Goal: Entertainment & Leisure: Browse casually

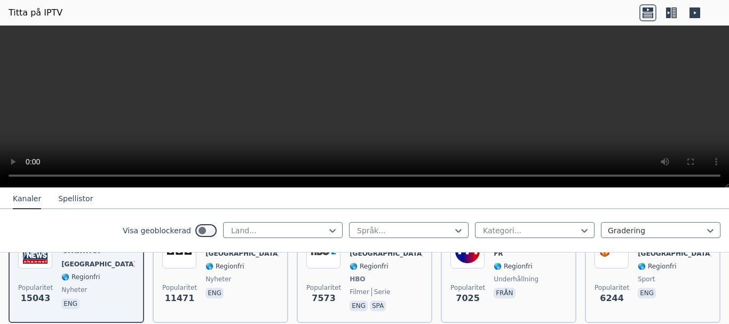
scroll to position [160, 0]
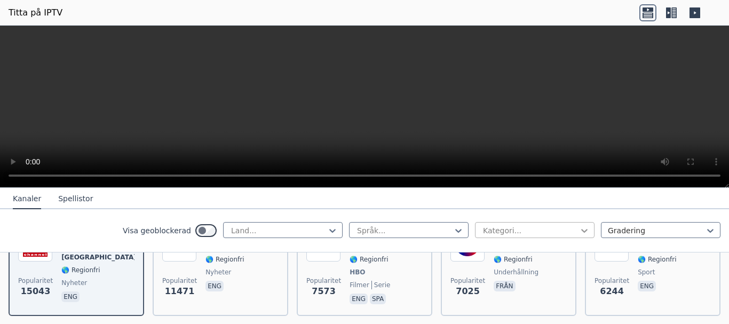
click at [581, 231] on icon at bounding box center [584, 231] width 6 height 4
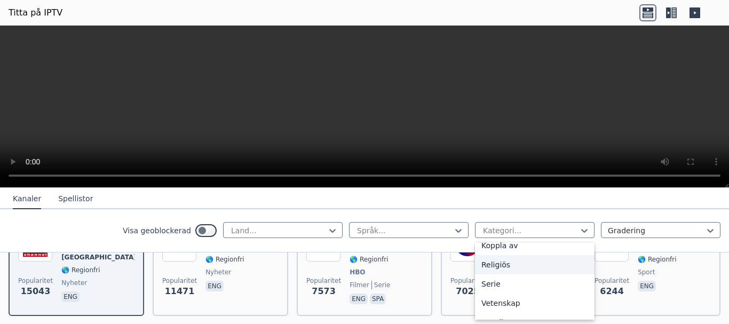
scroll to position [427, 0]
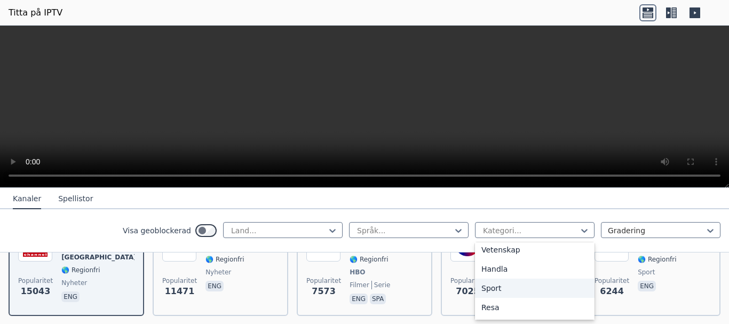
click at [519, 290] on div "Sport" at bounding box center [534, 287] width 119 height 19
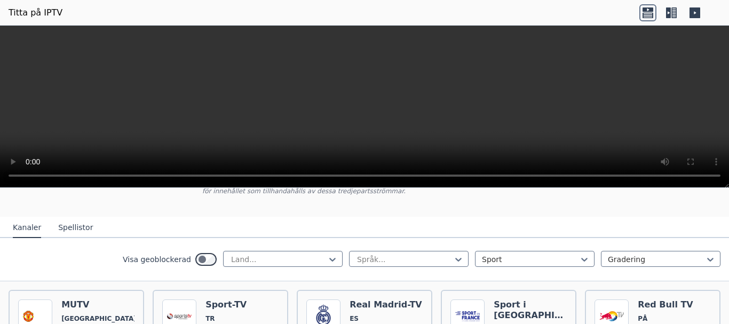
scroll to position [107, 0]
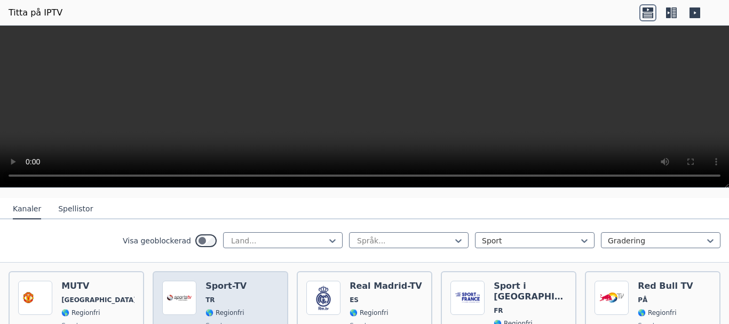
click at [222, 290] on font "Sport-TV" at bounding box center [225, 286] width 41 height 10
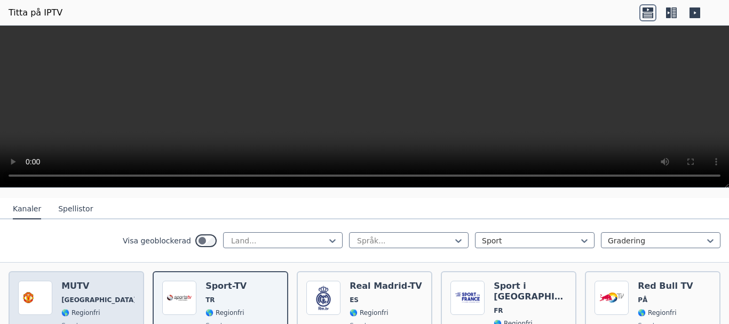
click at [80, 304] on div "MUTV [GEOGRAPHIC_DATA] 🌎 Regionfri sport eng" at bounding box center [97, 320] width 73 height 79
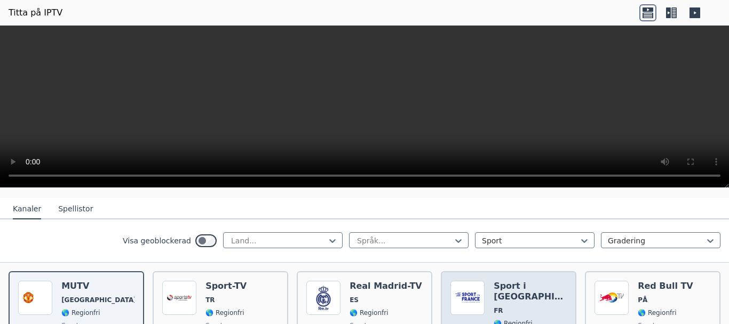
click at [517, 307] on div "Sport i [GEOGRAPHIC_DATA] FR 🌎 Regionfri sport från" at bounding box center [529, 320] width 73 height 79
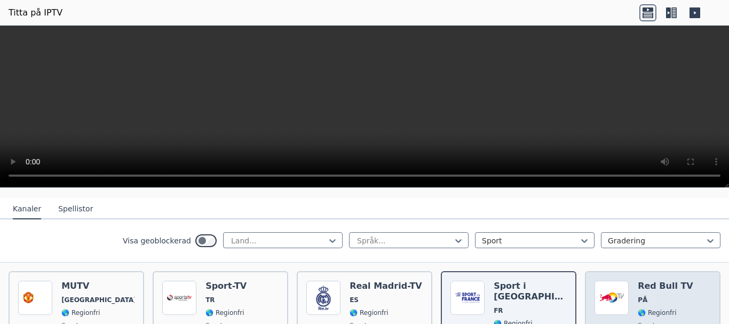
click at [672, 297] on span "PÅ" at bounding box center [673, 299] width 73 height 9
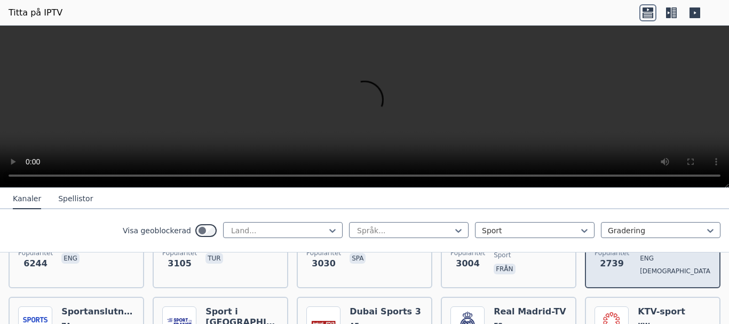
scroll to position [213, 0]
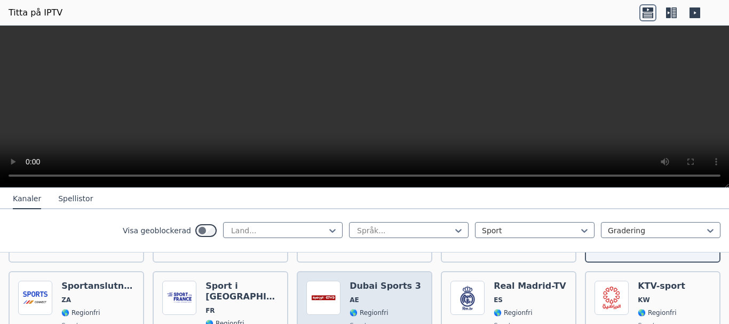
click at [366, 303] on div "Dubai Sports 3 AE 🌎 Regionfri sport ara" at bounding box center [384, 319] width 71 height 77
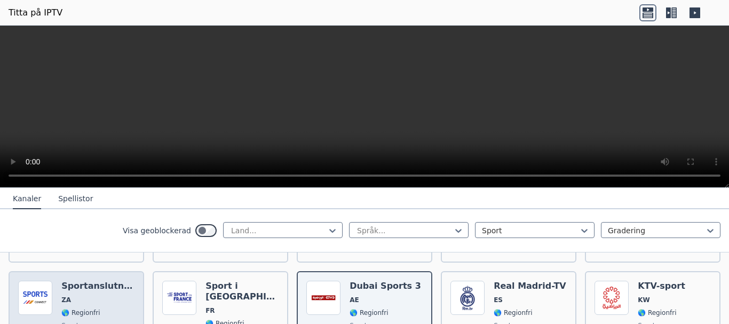
click at [82, 304] on div "Sportanslutning ZA 🌎 Regionfri sport eng" at bounding box center [97, 319] width 73 height 77
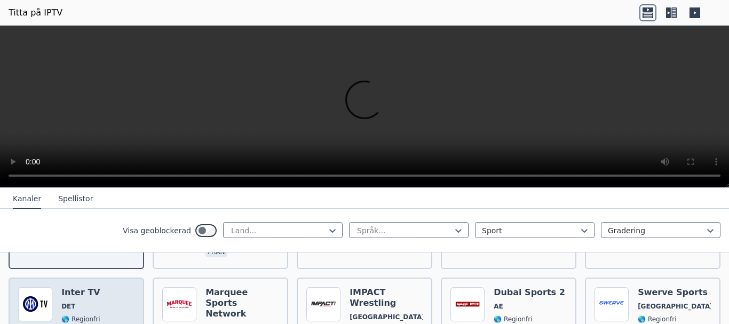
scroll to position [320, 0]
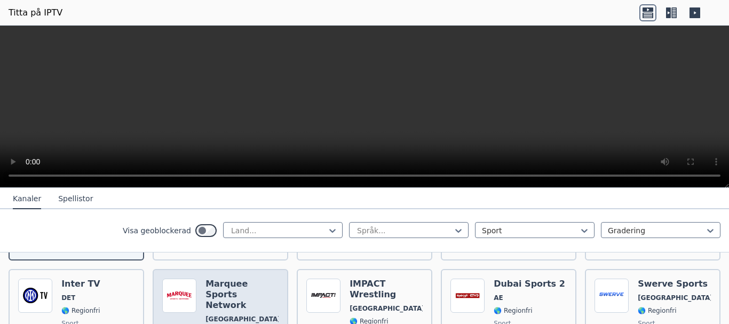
click at [255, 315] on span "[GEOGRAPHIC_DATA]" at bounding box center [241, 319] width 73 height 9
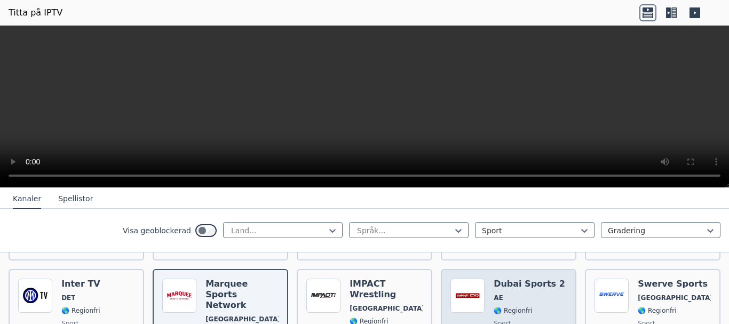
click at [527, 303] on div "Dubai Sports 2 AE 🌎 Regionfri sport ara" at bounding box center [528, 321] width 71 height 87
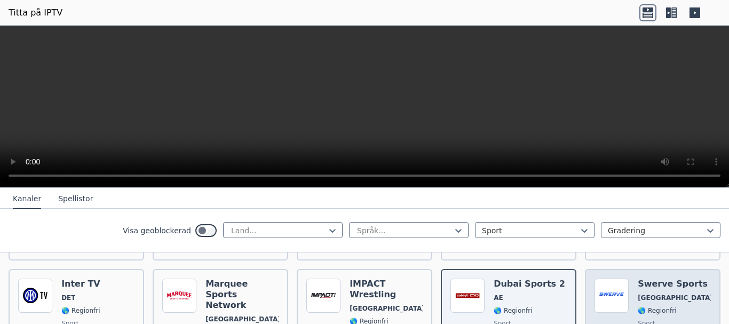
click at [679, 298] on span "[GEOGRAPHIC_DATA]" at bounding box center [673, 297] width 73 height 9
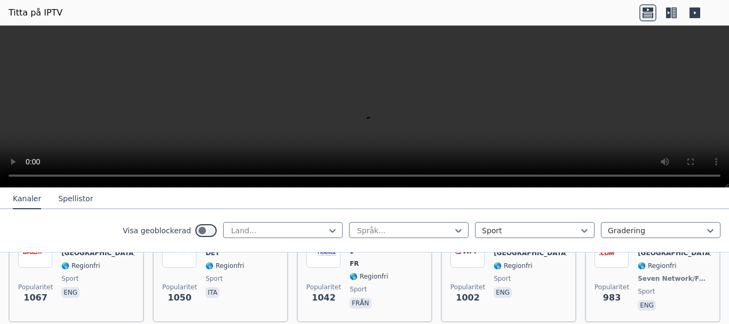
scroll to position [427, 0]
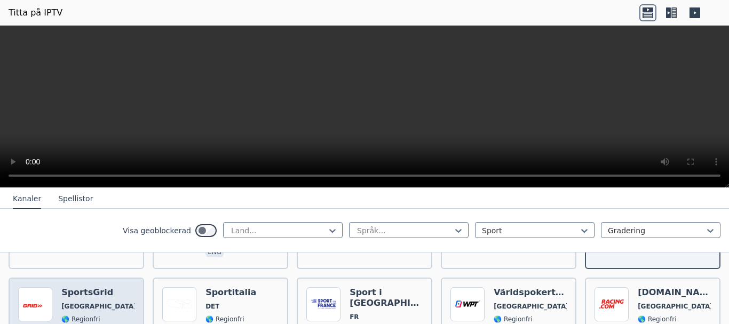
click at [86, 301] on div "SportsGrid [GEOGRAPHIC_DATA] 🌎 Regionfri sport eng" at bounding box center [97, 326] width 73 height 79
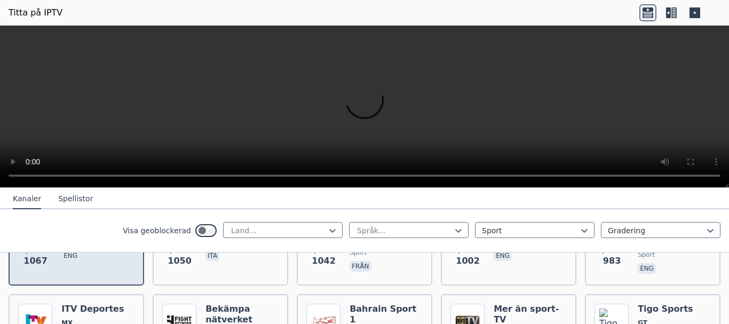
scroll to position [533, 0]
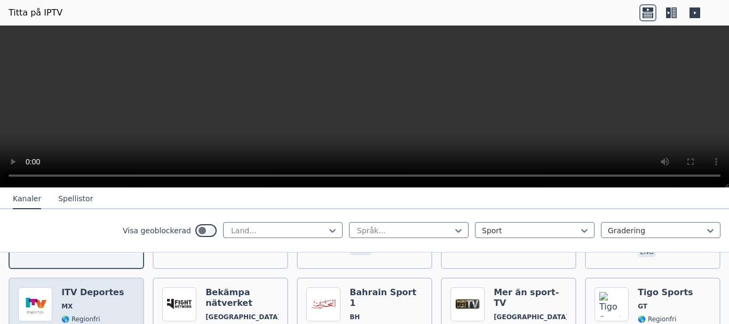
click at [86, 302] on span "MX" at bounding box center [94, 306] width 67 height 9
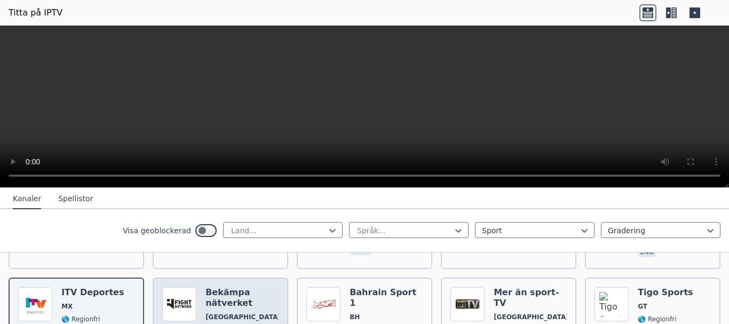
click at [251, 313] on span "[GEOGRAPHIC_DATA]" at bounding box center [241, 317] width 73 height 9
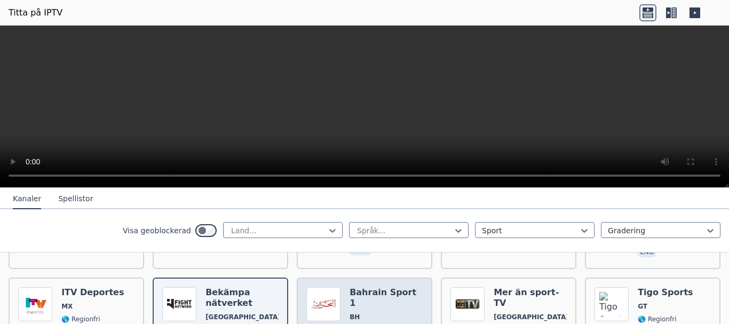
click at [390, 313] on span "BH" at bounding box center [385, 317] width 73 height 9
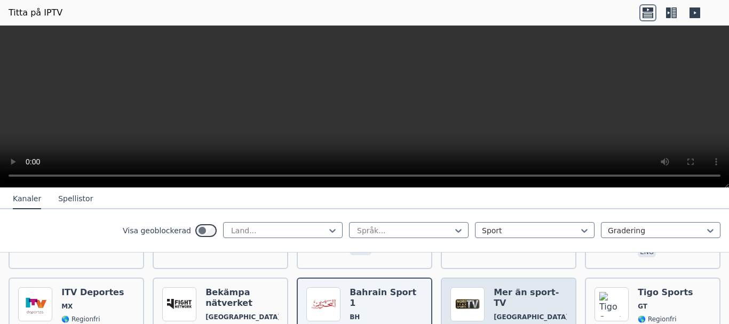
click at [541, 323] on span "🌎 Regionfri" at bounding box center [529, 329] width 73 height 9
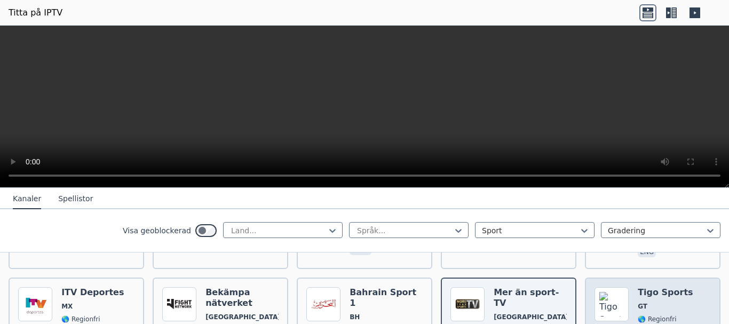
click at [662, 299] on div "Tigo Sports GT 🌎 Regionfri sport spa" at bounding box center [664, 325] width 55 height 77
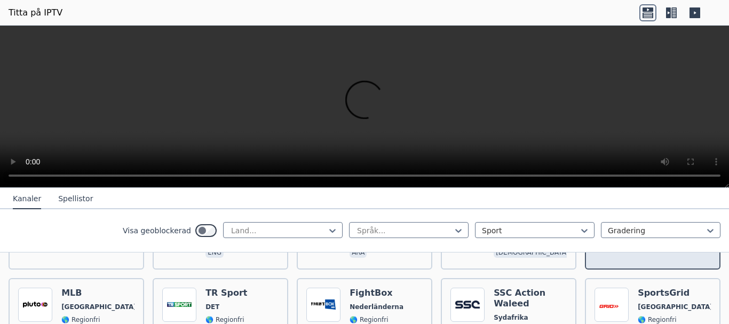
scroll to position [640, 0]
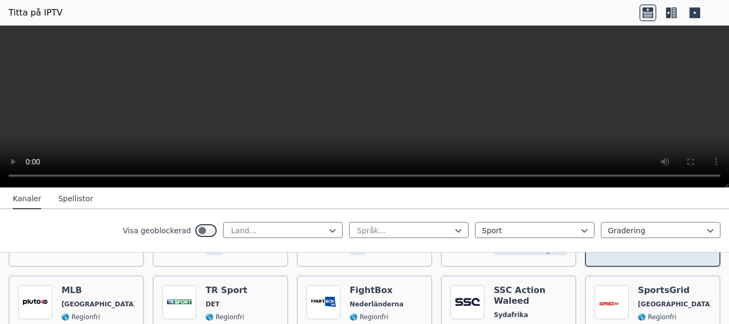
click at [658, 296] on div "SportsGrid [GEOGRAPHIC_DATA] 🌎 Regionfri sport eng" at bounding box center [673, 324] width 73 height 79
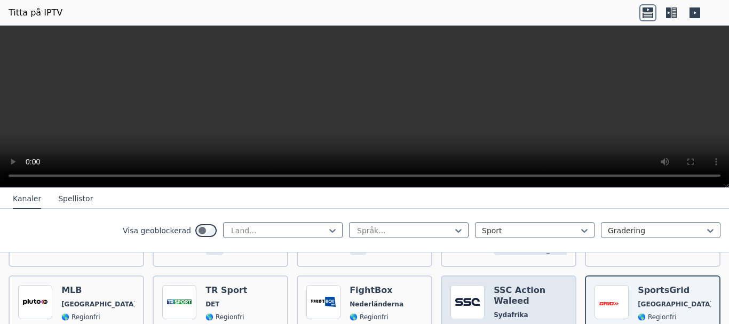
click at [503, 311] on font "Sydafrika" at bounding box center [510, 314] width 34 height 7
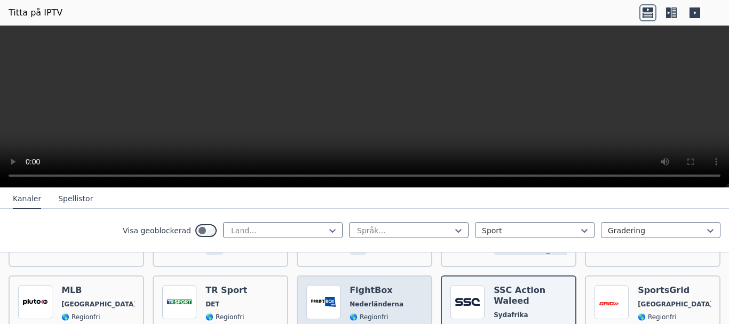
click at [375, 313] on font "🌎 Regionfri" at bounding box center [368, 316] width 38 height 7
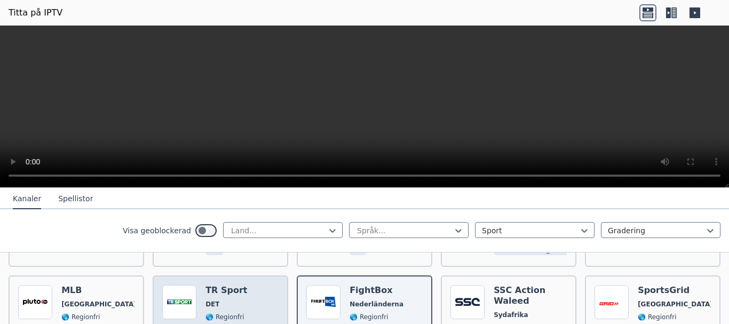
click at [227, 300] on span "DET" at bounding box center [226, 304] width 42 height 9
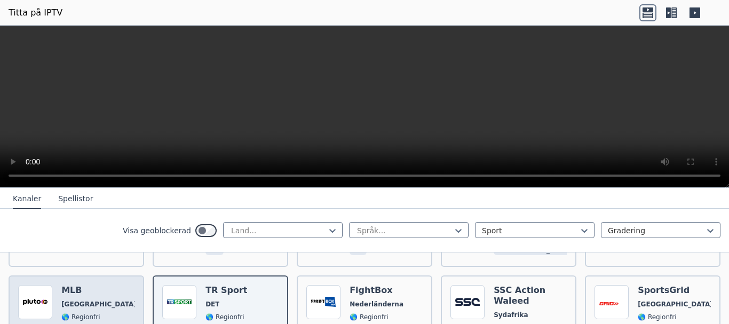
click at [88, 295] on div "MLB USA 🌎 Regionfri Pluto-TV sport eng" at bounding box center [97, 324] width 73 height 79
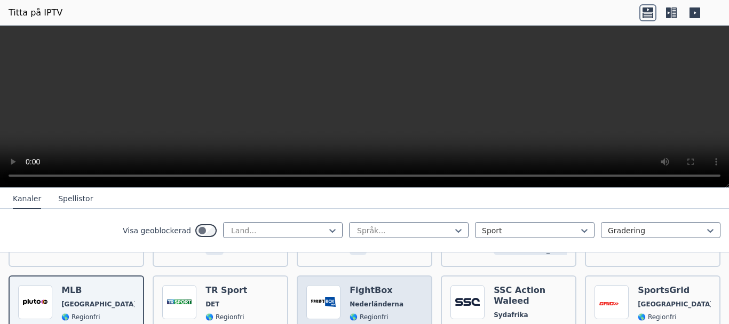
click at [382, 300] on font "Nederländerna" at bounding box center [376, 303] width 54 height 7
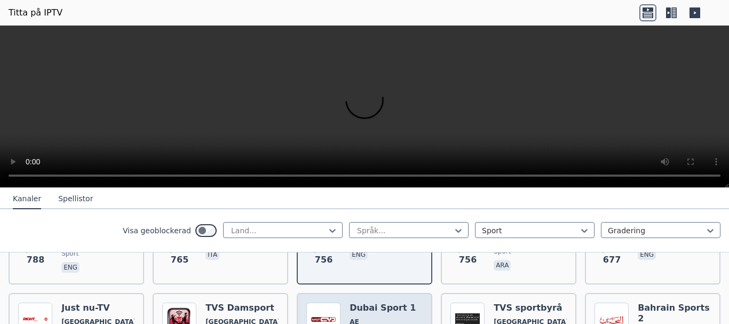
scroll to position [747, 0]
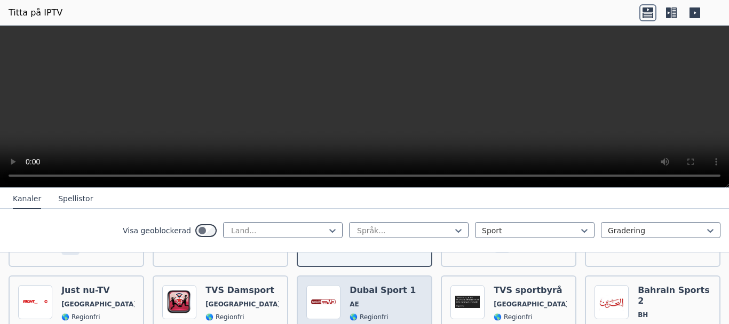
click at [380, 300] on span "AE" at bounding box center [382, 304] width 66 height 9
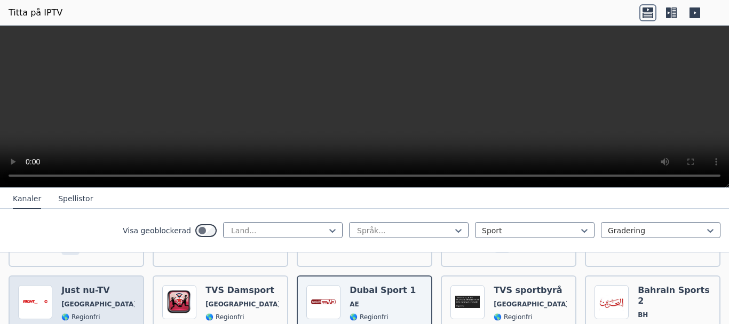
click at [98, 313] on span "🌎 Regionfri" at bounding box center [97, 317] width 73 height 9
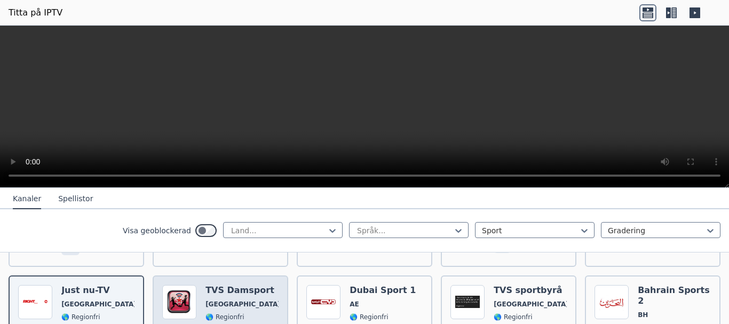
click at [253, 313] on span "🌎 Regionfri" at bounding box center [241, 317] width 73 height 9
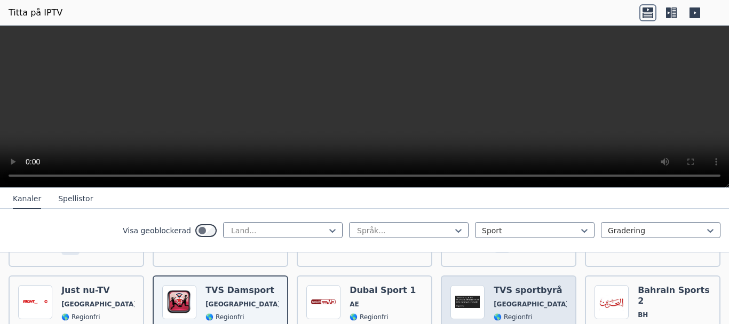
click at [527, 313] on span "🌎 Regionfri" at bounding box center [529, 317] width 73 height 9
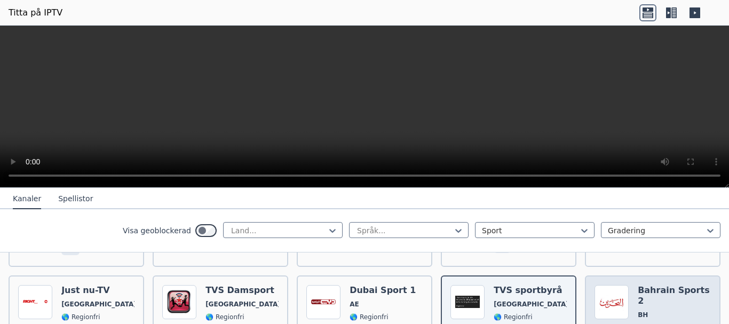
click at [667, 310] on span "BH" at bounding box center [673, 314] width 73 height 9
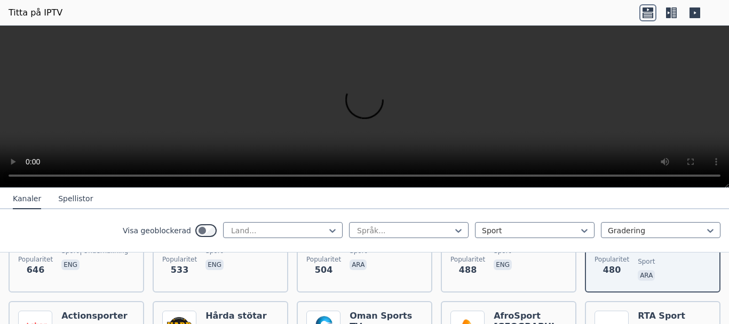
scroll to position [853, 0]
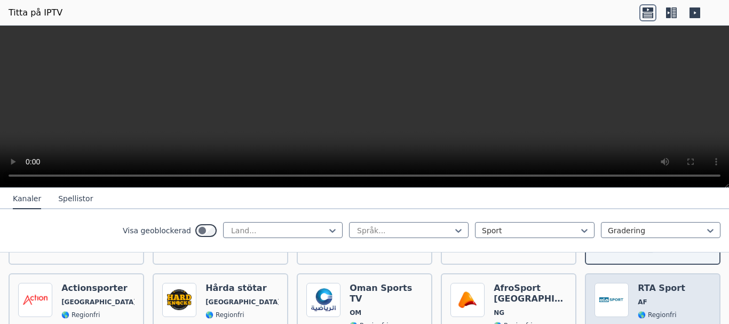
click at [650, 311] on font "🌎 Regionfri" at bounding box center [656, 314] width 38 height 7
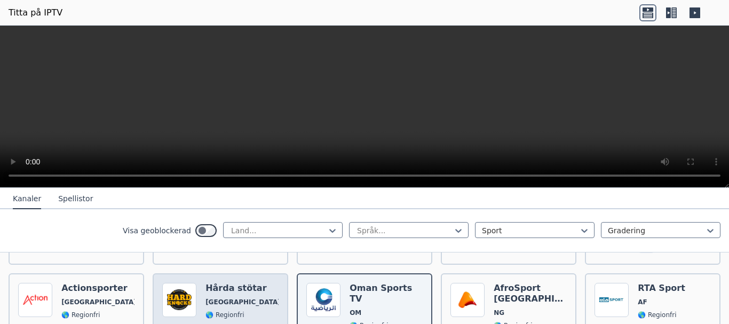
click at [223, 323] on span "sport" at bounding box center [241, 327] width 73 height 9
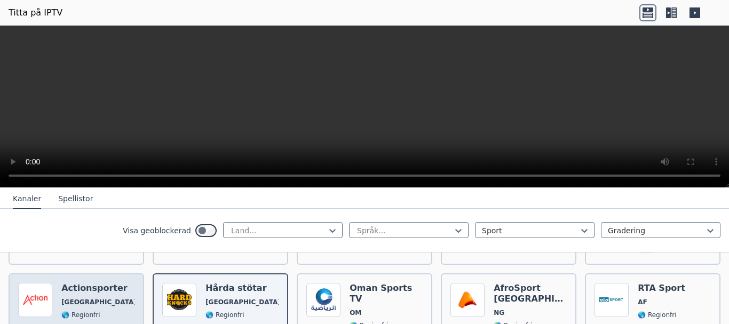
click at [91, 311] on font "🌎 Regionfri" at bounding box center [80, 314] width 38 height 7
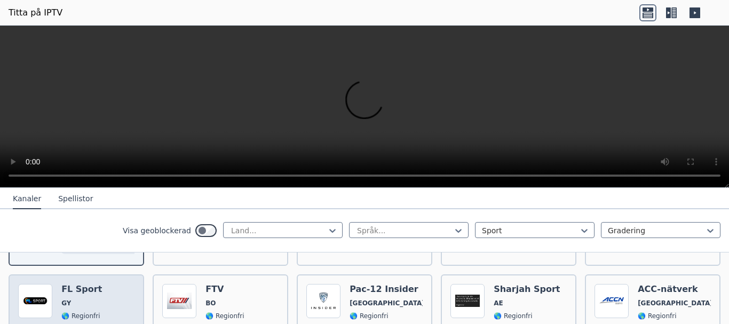
scroll to position [960, 0]
click at [94, 311] on font "🌎 Regionfri" at bounding box center [80, 314] width 38 height 7
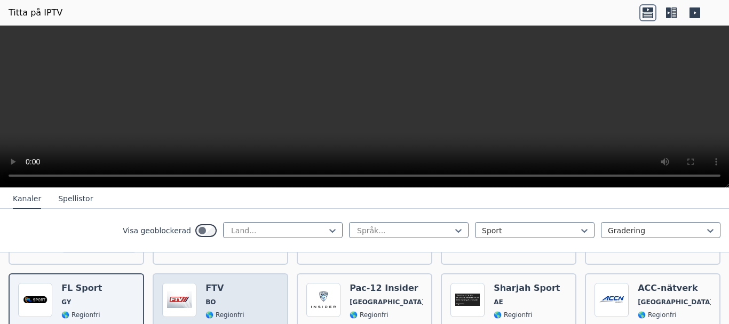
click at [242, 295] on div "FTV BO 🌎 Regionfri Facetas Televisión sport spa" at bounding box center [239, 322] width 68 height 79
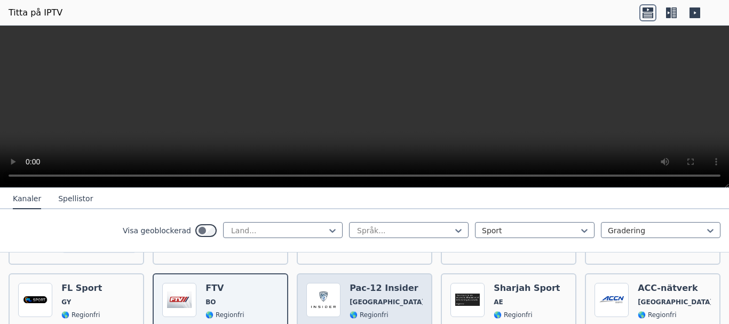
click at [382, 293] on div "Pac-12 Insider [GEOGRAPHIC_DATA] 🌎 Regionfri sport eng" at bounding box center [385, 322] width 73 height 79
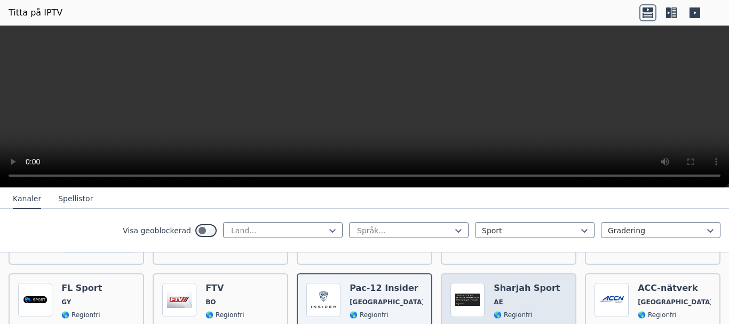
click at [521, 311] on font "🌎 Regionfri" at bounding box center [512, 314] width 38 height 7
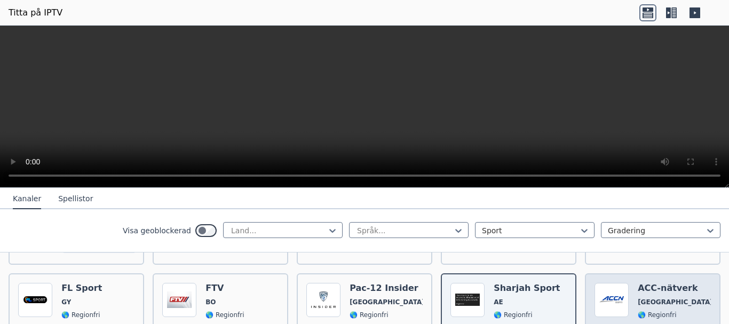
click at [667, 298] on span "[GEOGRAPHIC_DATA]" at bounding box center [673, 302] width 73 height 9
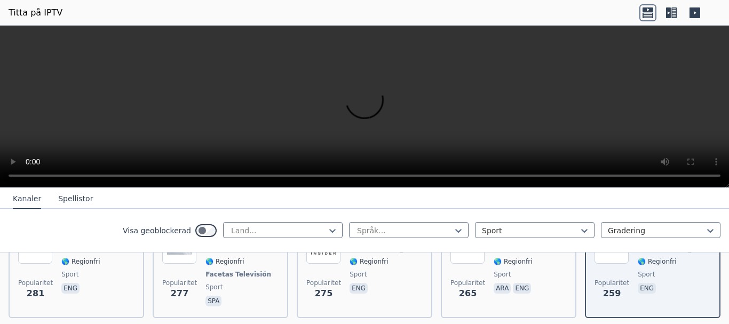
scroll to position [1067, 0]
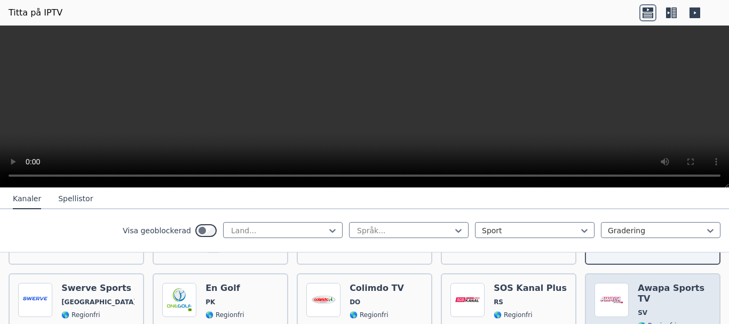
click at [676, 321] on span "🌎 Regionfri" at bounding box center [673, 325] width 73 height 9
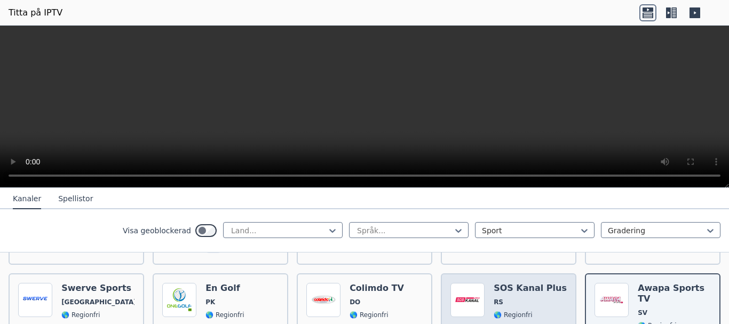
click at [499, 306] on div "SOS Kanal Plus RS 🌎 Regionfri sport srp" at bounding box center [529, 321] width 73 height 77
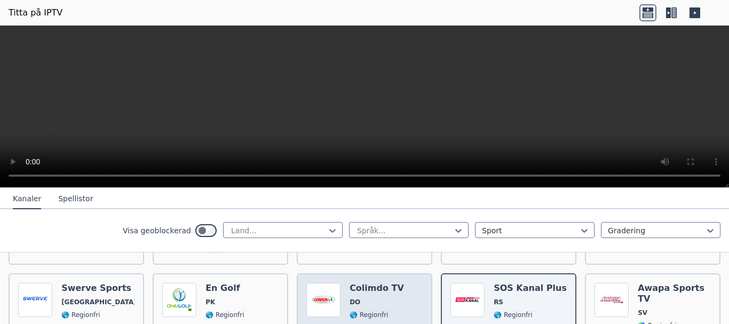
click at [360, 311] on font "🌎 Regionfri" at bounding box center [368, 314] width 38 height 7
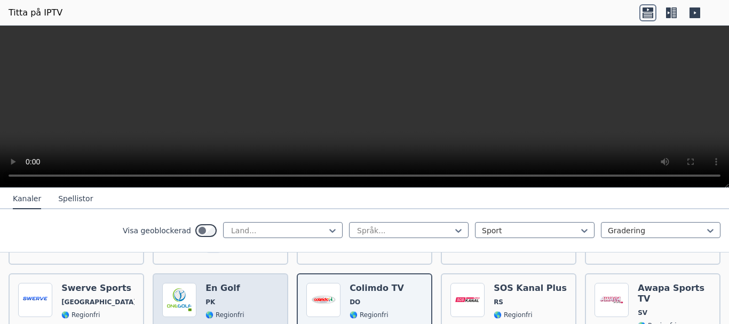
click at [236, 294] on div "En Golf PK 🌎 Regionfri sport eng" at bounding box center [224, 321] width 38 height 77
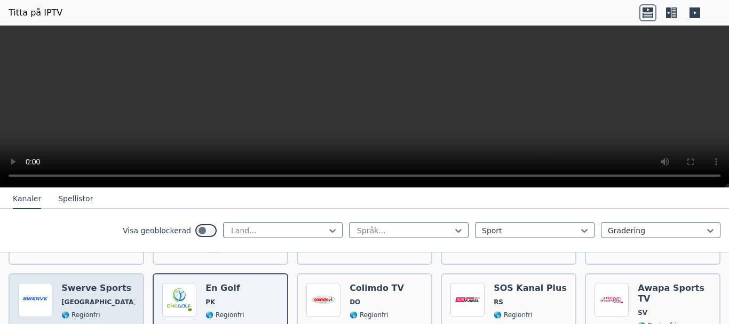
click at [102, 310] on span "🌎 Regionfri" at bounding box center [97, 314] width 73 height 9
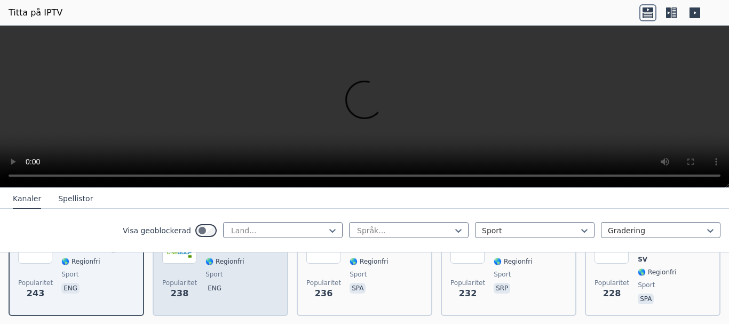
scroll to position [1173, 0]
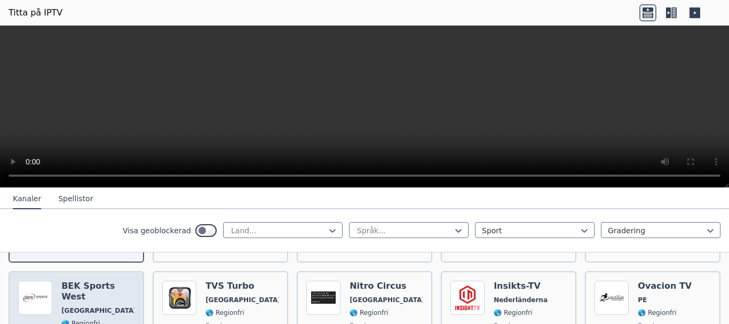
click at [95, 319] on span "🌎 Regionfri" at bounding box center [97, 323] width 73 height 9
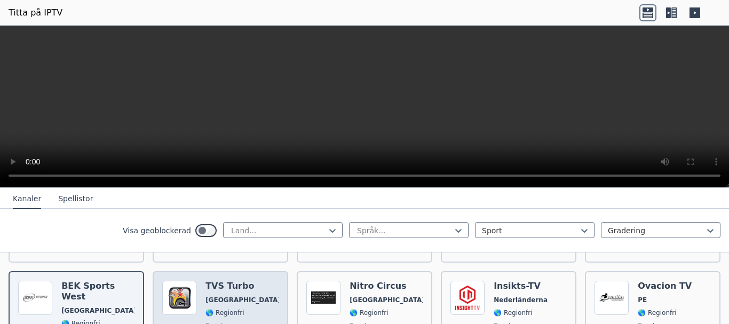
click at [254, 293] on div "Popularitet 227 TVS Turbo [GEOGRAPHIC_DATA] 🌎 Regionfri sport eng" at bounding box center [220, 319] width 116 height 77
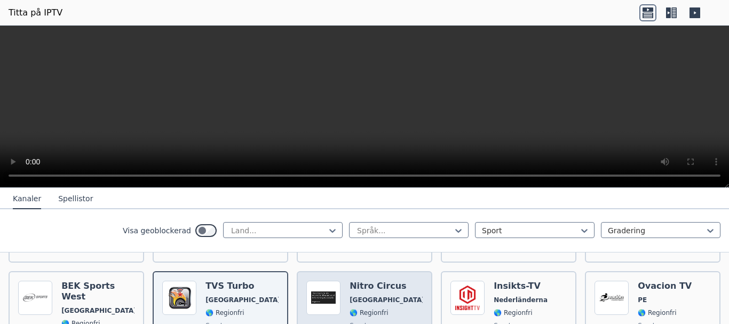
click at [390, 308] on span "🌎 Regionfri" at bounding box center [385, 312] width 73 height 9
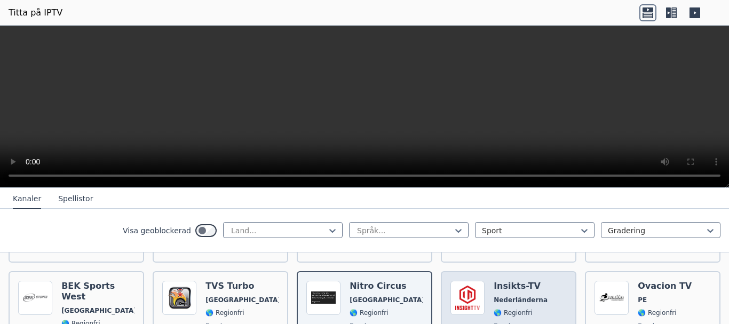
click at [522, 309] on font "🌎 Regionfri" at bounding box center [512, 312] width 38 height 7
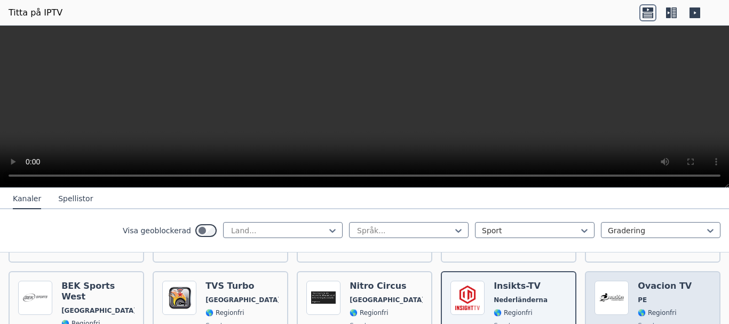
click at [659, 292] on div "Ovacion TV PE 🌎 Regionfri sport spa" at bounding box center [664, 319] width 54 height 77
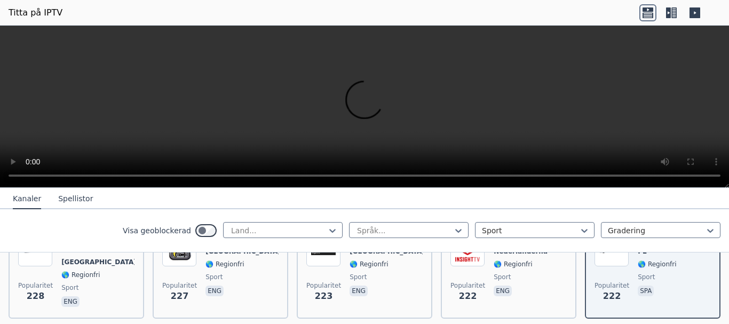
scroll to position [1280, 0]
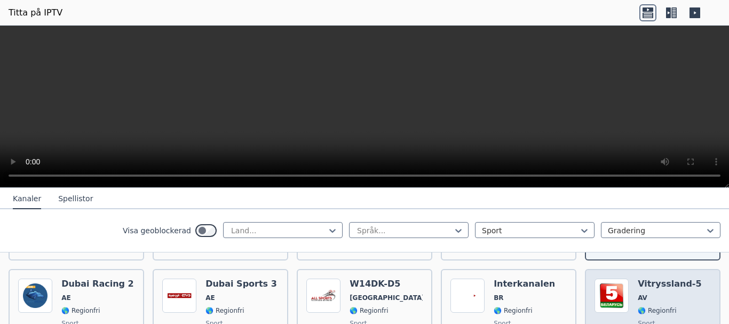
click at [651, 293] on span "AV" at bounding box center [669, 297] width 64 height 9
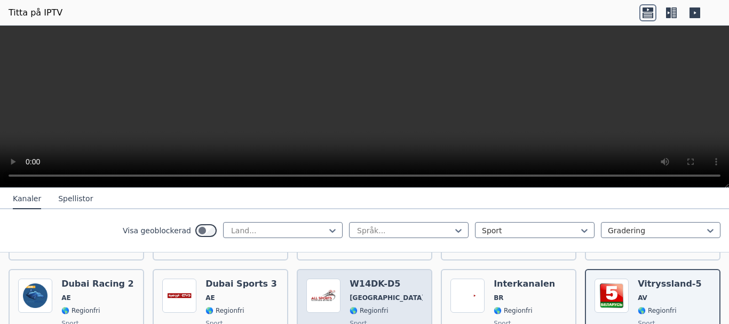
click at [364, 302] on div "W14DK-D5 [GEOGRAPHIC_DATA] 🌎 Regionfri sport eng" at bounding box center [385, 316] width 73 height 77
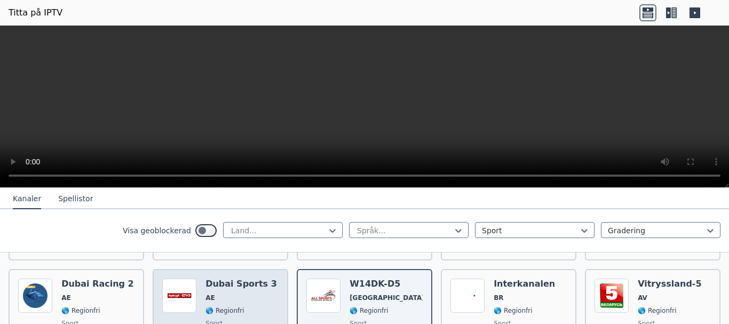
click at [238, 306] on span "🌎 Regionfri" at bounding box center [240, 310] width 71 height 9
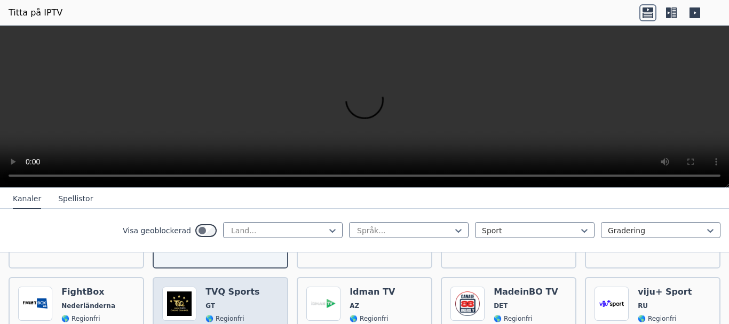
scroll to position [1387, 0]
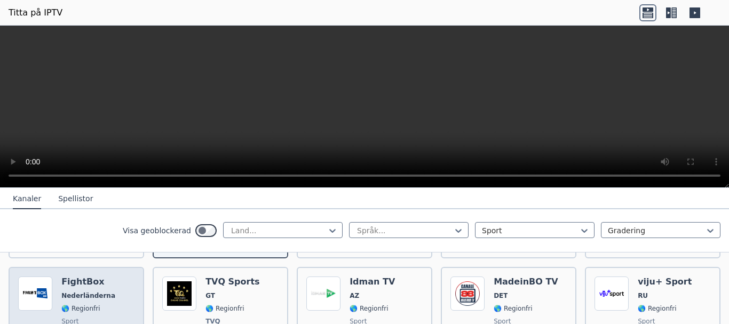
click at [96, 300] on div "FightBox Nederländerna 🌎 Regionfri sport eng" at bounding box center [88, 315] width 54 height 79
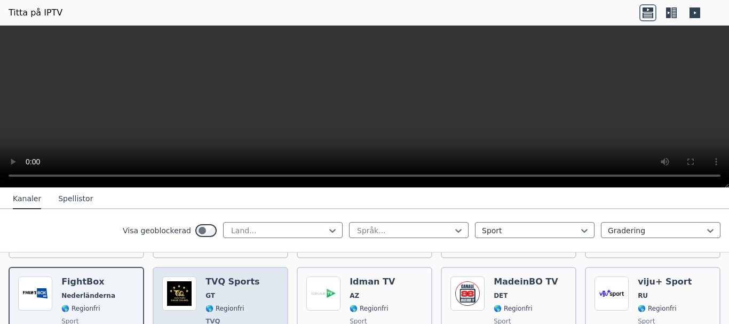
click at [221, 305] on font "🌎 Regionfri" at bounding box center [224, 308] width 38 height 7
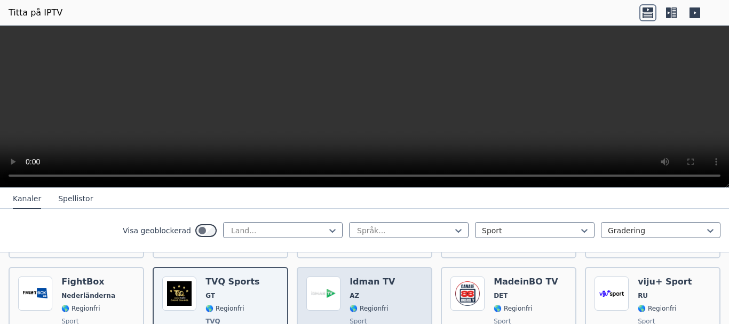
click at [377, 300] on div "Idman TV AZ 🌎 Regionfri sport aze" at bounding box center [371, 315] width 45 height 79
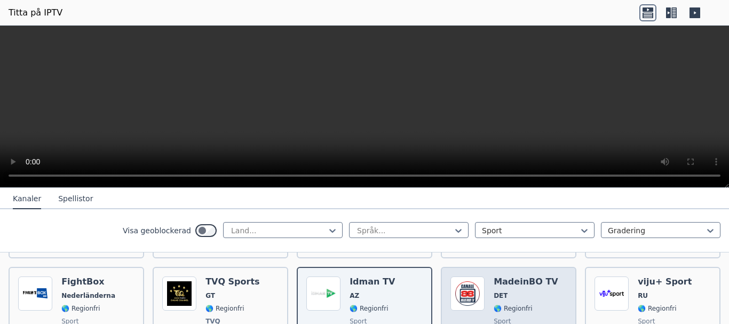
click at [535, 304] on span "🌎 Regionfri" at bounding box center [525, 308] width 65 height 9
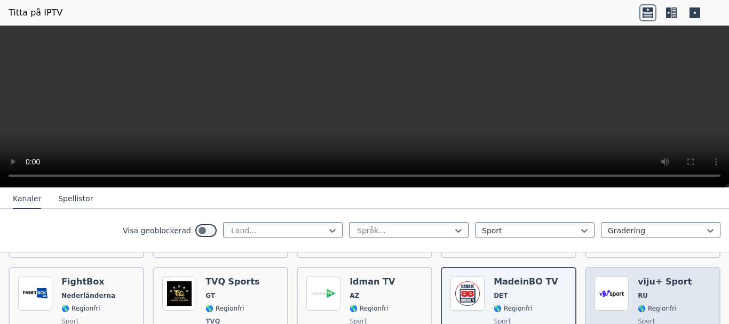
click at [670, 304] on span "🌎 Regionfri" at bounding box center [664, 308] width 54 height 9
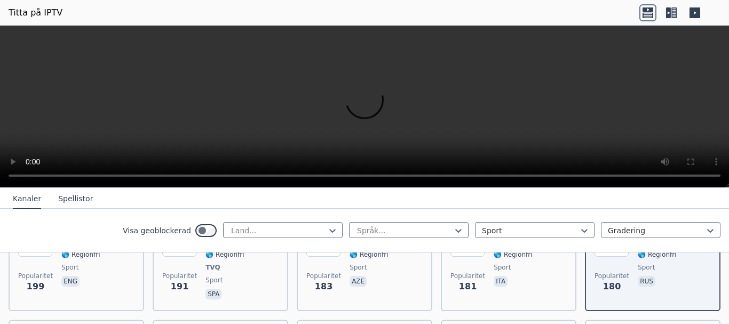
scroll to position [1493, 0]
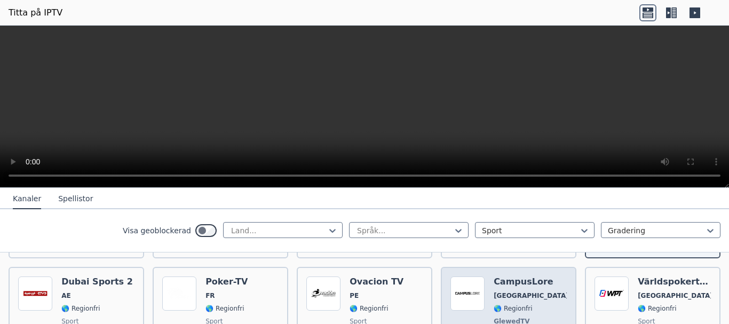
click at [530, 317] on span "GlewedTV" at bounding box center [529, 321] width 73 height 9
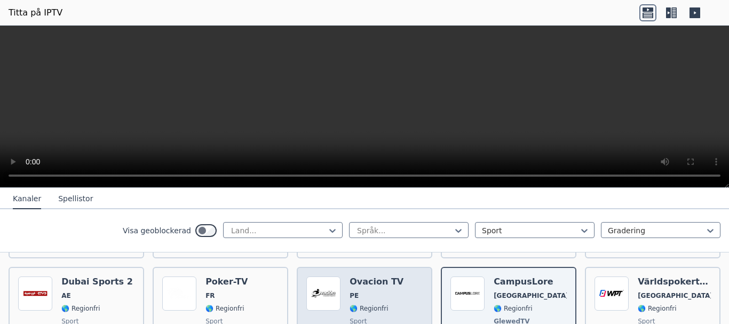
click at [372, 317] on span "sport" at bounding box center [376, 321] width 54 height 9
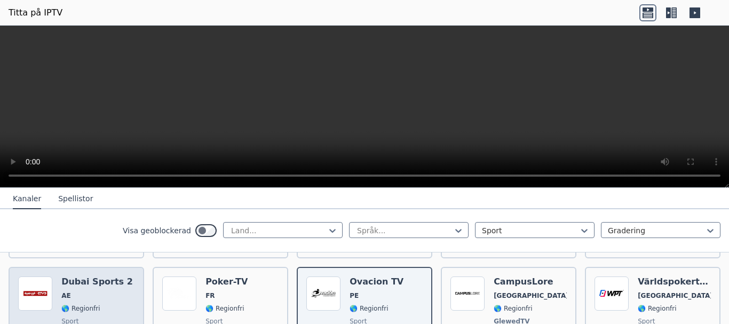
click at [105, 317] on span "sport" at bounding box center [96, 321] width 71 height 9
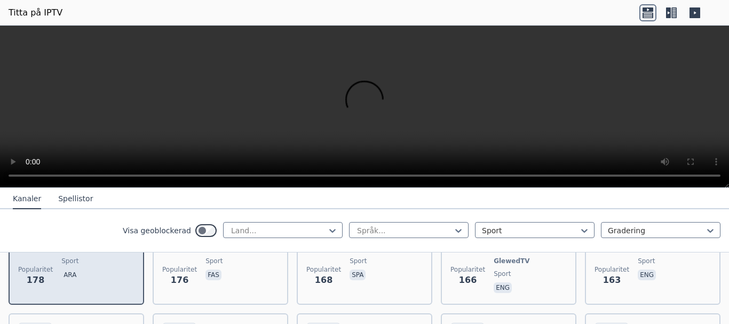
scroll to position [1600, 0]
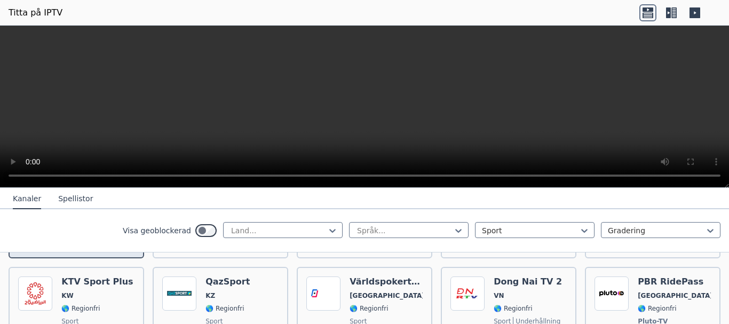
click at [103, 317] on span "sport" at bounding box center [96, 321] width 71 height 9
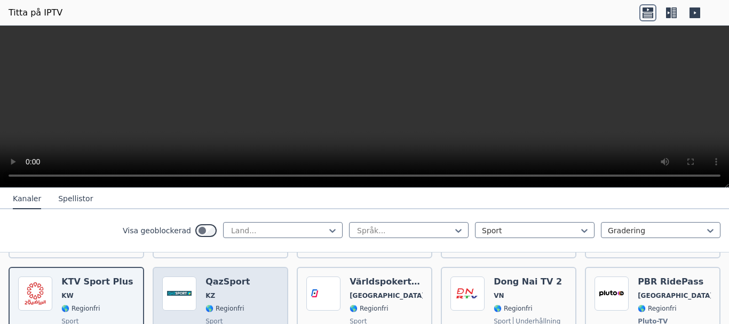
click at [230, 301] on div "QazSport KZ 🌎 Regionfri sport kaz" at bounding box center [227, 315] width 44 height 79
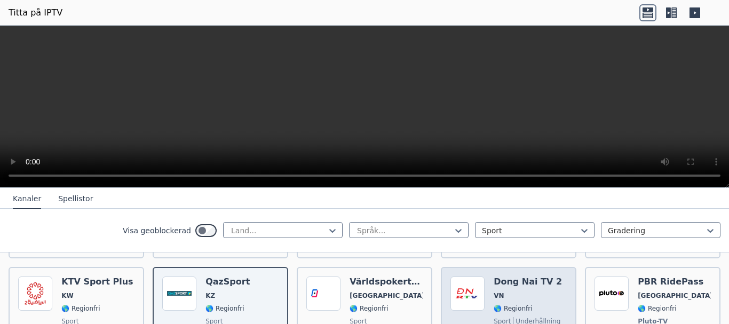
click at [533, 301] on div "Dong Nai TV 2 VN 🌎 Regionfri sport underhållning tävla" at bounding box center [527, 315] width 68 height 79
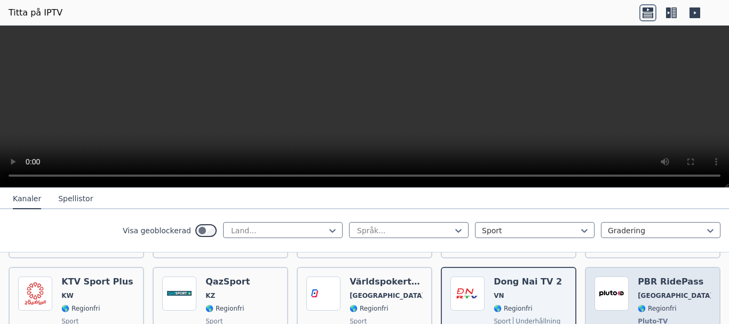
click at [666, 301] on div "PBR RidePass [GEOGRAPHIC_DATA] 🌎 Regionfri Pluto-TV sport eng" at bounding box center [673, 315] width 73 height 79
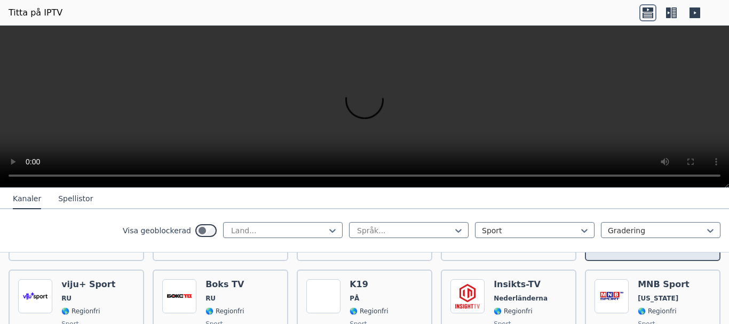
scroll to position [1707, 0]
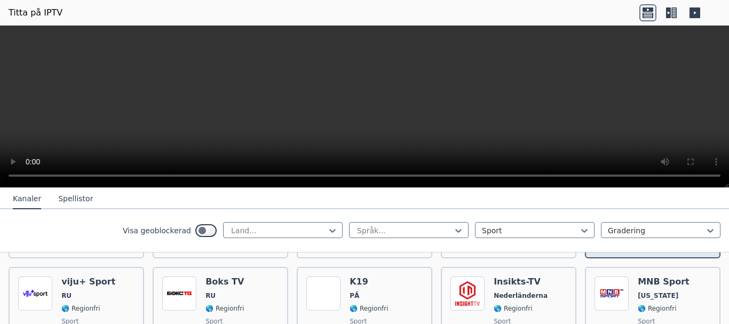
click at [666, 300] on div "MNB Sport [US_STATE] 🌎 Regionfri sport mån" at bounding box center [663, 314] width 52 height 77
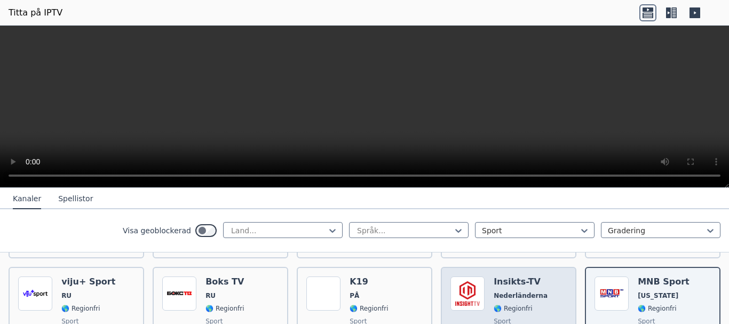
click at [524, 317] on span "sport" at bounding box center [520, 321] width 54 height 9
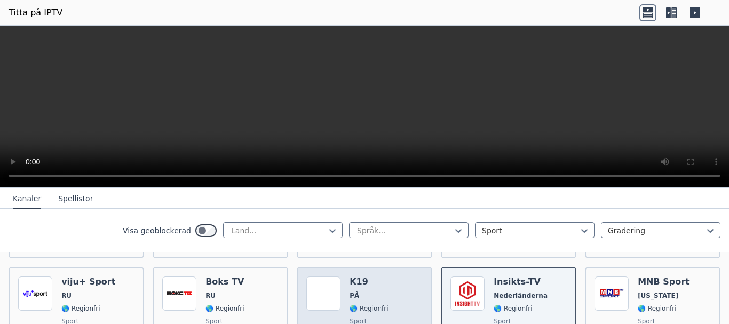
click at [359, 305] on font "🌎 Regionfri" at bounding box center [368, 308] width 38 height 7
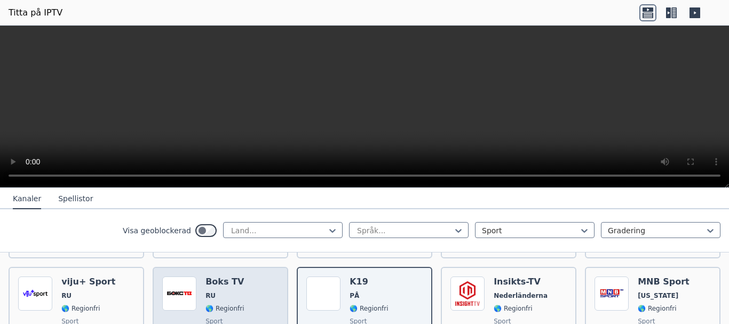
click at [230, 317] on span "sport" at bounding box center [224, 321] width 38 height 9
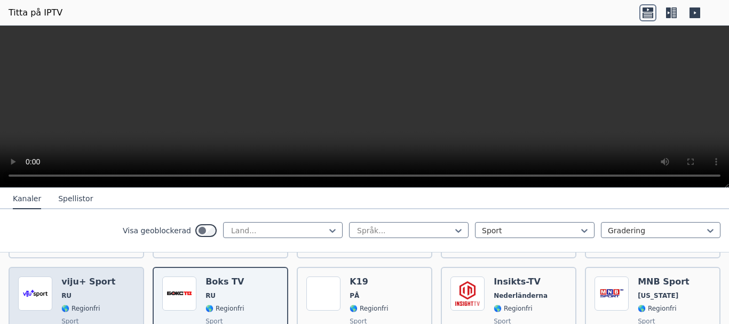
click at [106, 299] on div "Popularitet 150 viju+ Sport RU 🌎 Regionfri sport rus" at bounding box center [76, 314] width 116 height 77
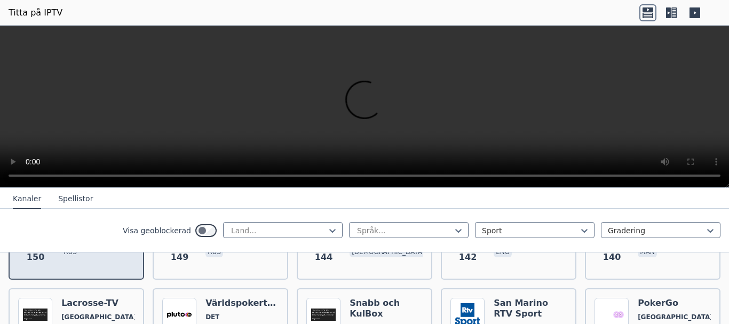
scroll to position [1813, 0]
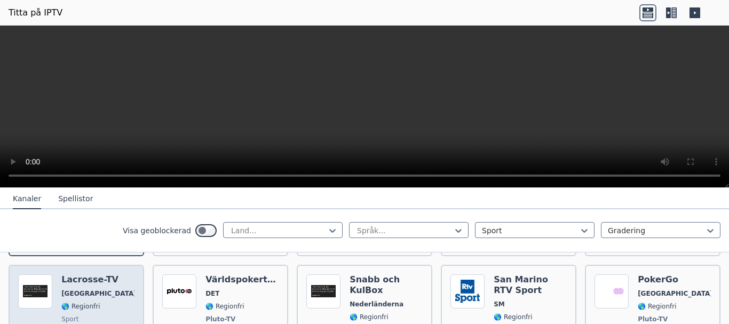
click at [109, 294] on div "Popularitet 139 Lacrosse-TV USA 🌎 Regionfri sport eng" at bounding box center [76, 313] width 116 height 79
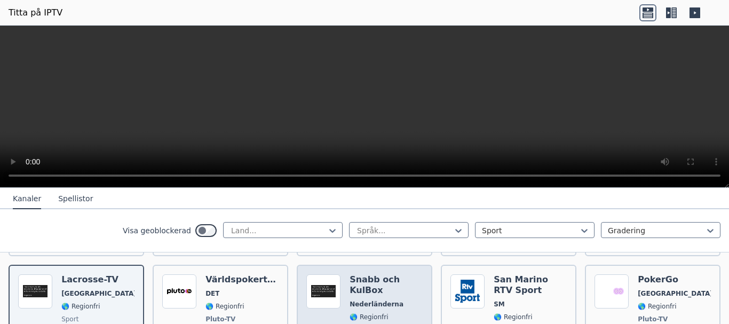
click at [387, 323] on span "sport" at bounding box center [385, 329] width 73 height 9
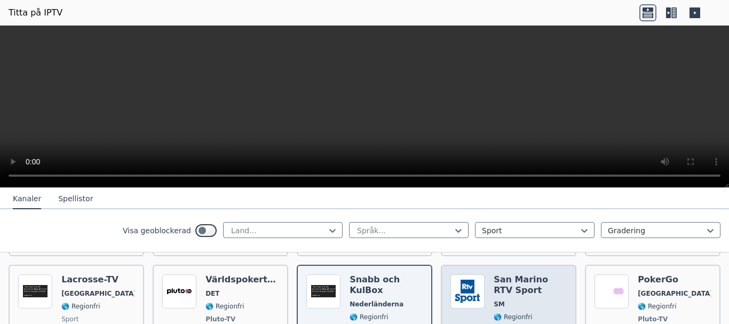
click at [521, 300] on span "SM" at bounding box center [529, 304] width 73 height 9
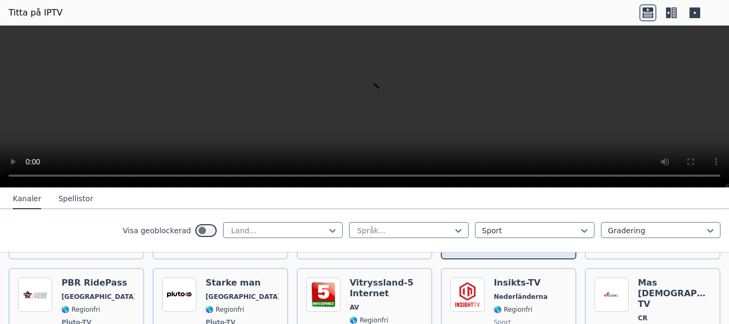
scroll to position [1920, 0]
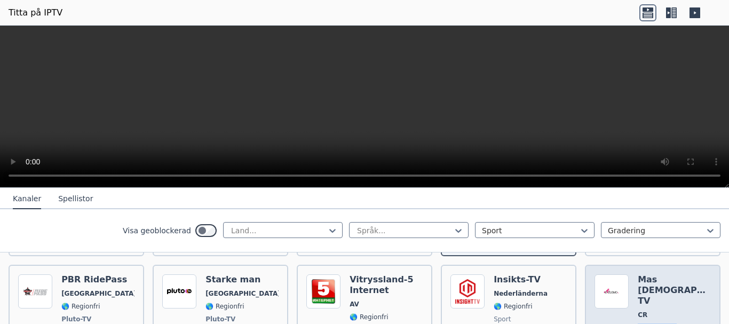
click at [675, 287] on div "Mas Cyclismo TV CR 🌎 Regionfri sport spa" at bounding box center [673, 317] width 73 height 87
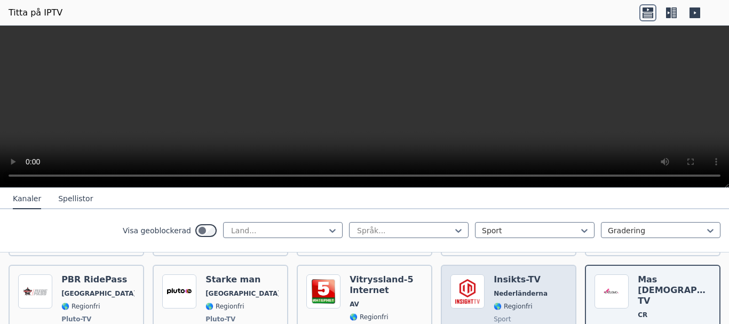
click at [516, 302] on font "🌎 Regionfri" at bounding box center [512, 305] width 38 height 7
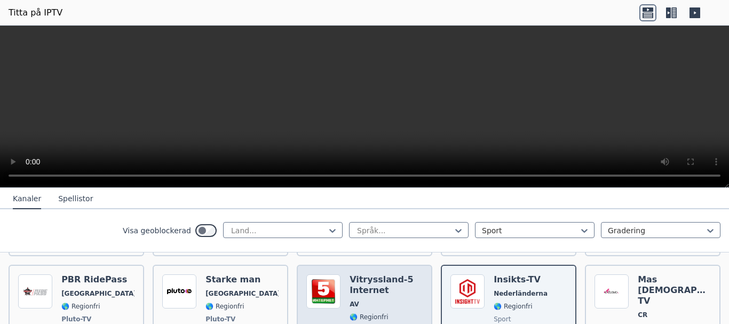
click at [369, 300] on span "AV" at bounding box center [385, 304] width 73 height 9
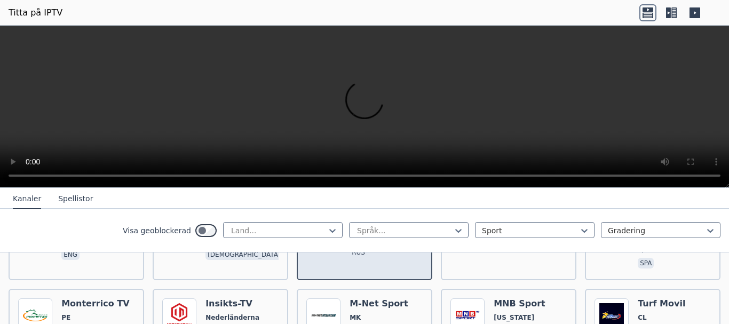
scroll to position [2027, 0]
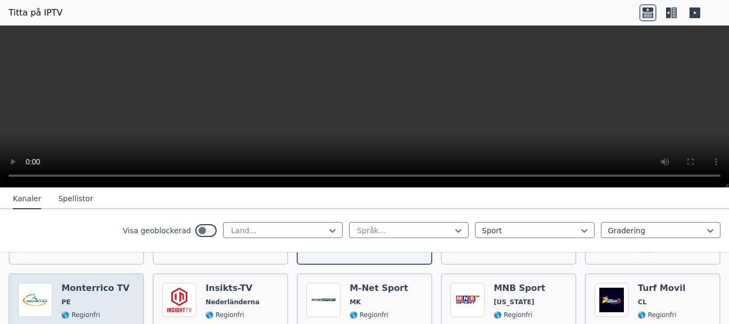
click at [108, 298] on div "Monterrico TV PE 🌎 Regionfri sport spa" at bounding box center [95, 321] width 68 height 77
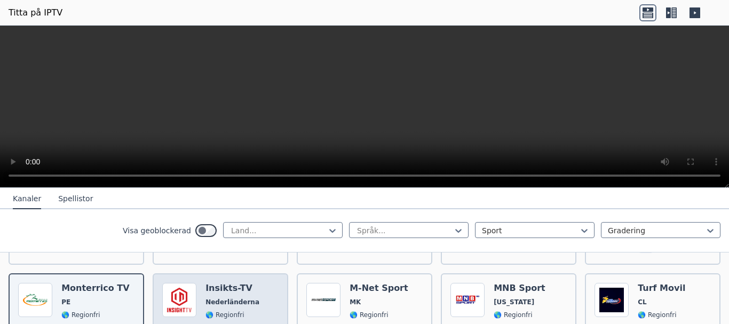
click at [237, 311] on font "🌎 Regionfri" at bounding box center [224, 314] width 38 height 7
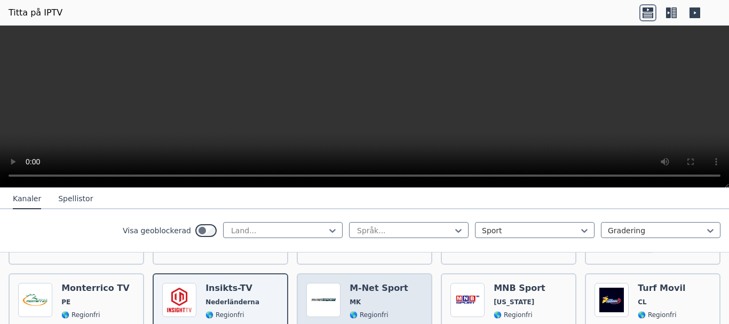
click at [394, 310] on span "🌎 Regionfri" at bounding box center [378, 314] width 59 height 9
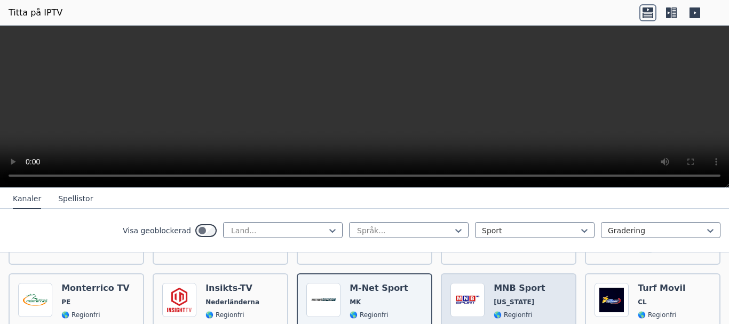
click at [517, 323] on span "sport" at bounding box center [519, 327] width 52 height 9
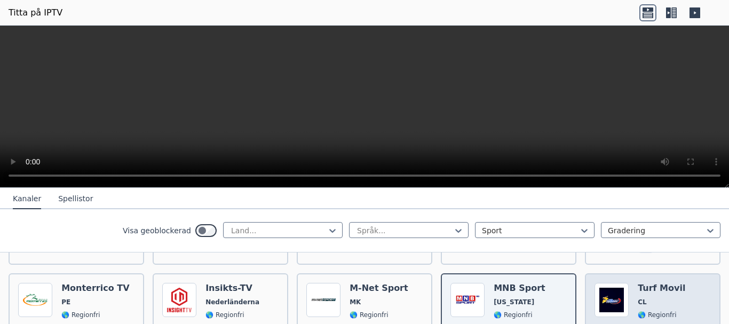
click at [669, 310] on span "🌎 Regionfri" at bounding box center [660, 314] width 47 height 9
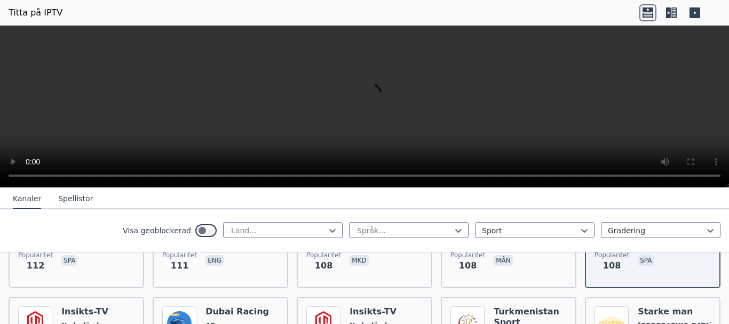
scroll to position [2133, 0]
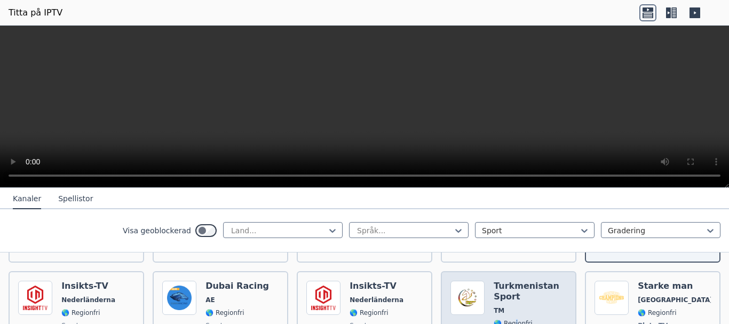
click at [509, 319] on font "🌎 Regionfri" at bounding box center [512, 322] width 38 height 7
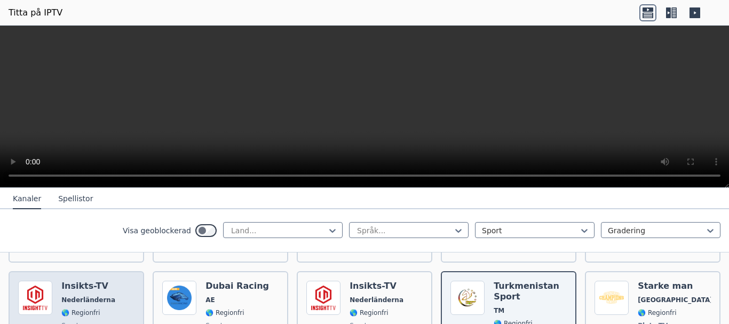
click at [83, 295] on div "Insikts-TV Nederländerna 🌎 Regionfri sport eng" at bounding box center [88, 320] width 54 height 79
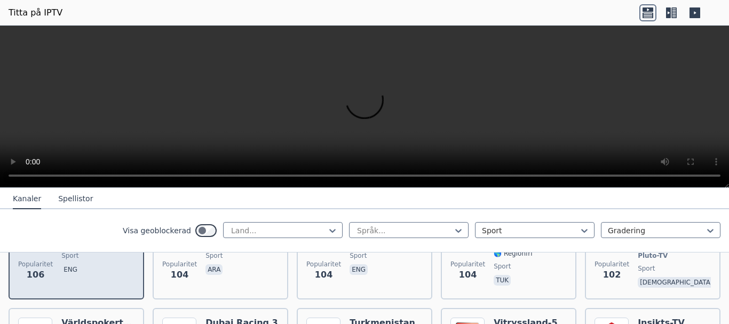
scroll to position [2240, 0]
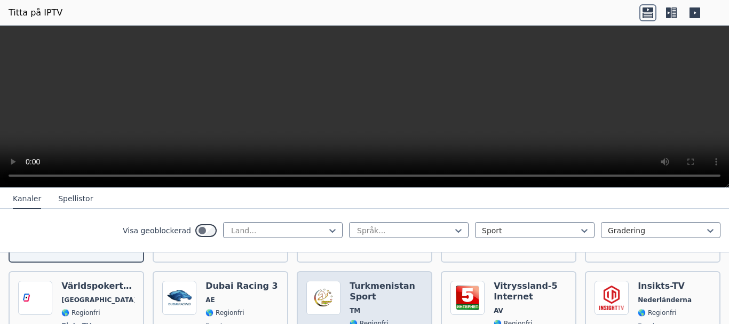
click at [356, 319] on font "🌎 Regionfri" at bounding box center [368, 322] width 38 height 7
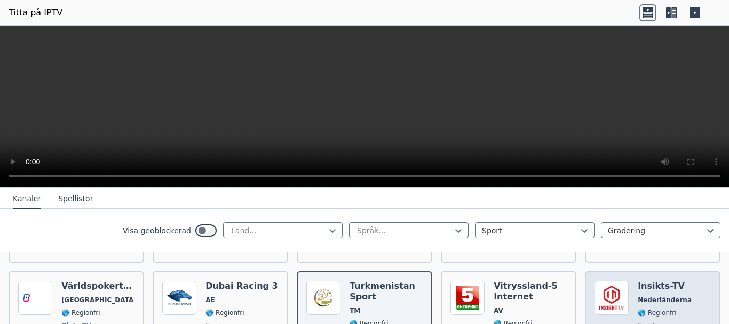
click at [655, 321] on span "sport" at bounding box center [664, 325] width 54 height 9
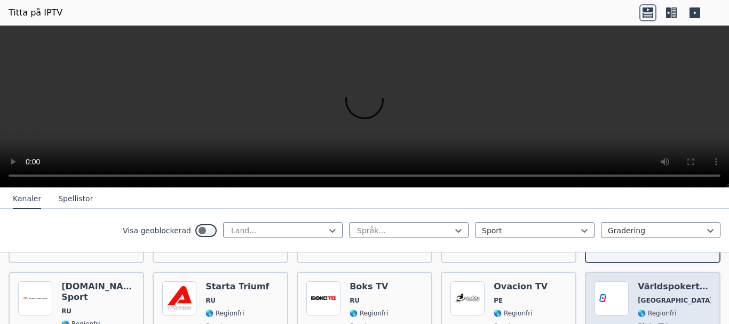
scroll to position [2347, 0]
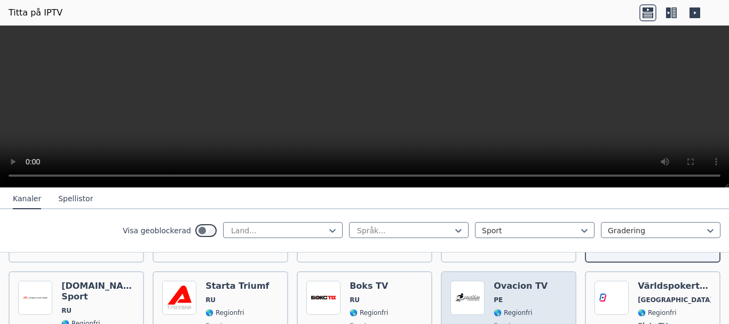
click at [512, 308] on div "Ovacion TV PE 🌎 Regionfri sport spa" at bounding box center [520, 320] width 54 height 79
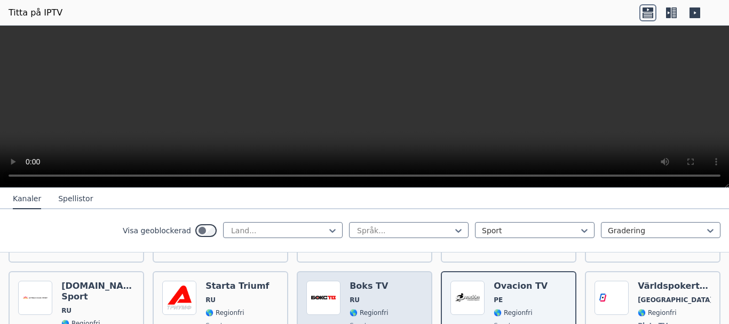
click at [370, 295] on div "Boks TV RU 🌎 Regionfri sport rus" at bounding box center [368, 320] width 38 height 79
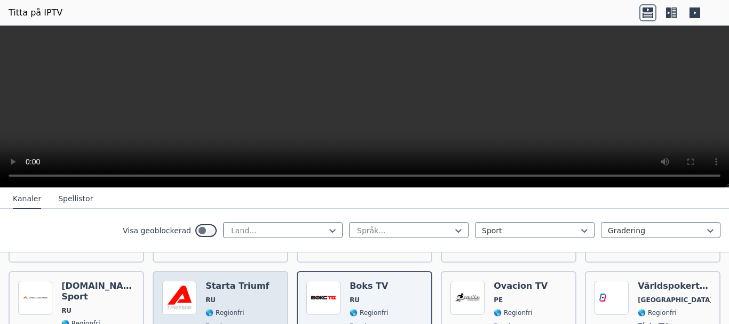
click at [221, 298] on div "Starta Triumf RU 🌎 Regionfri sport rus" at bounding box center [236, 320] width 63 height 79
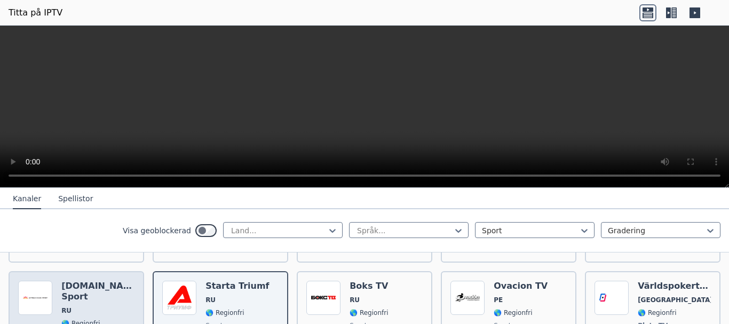
click at [92, 319] on font "🌎 Regionfri" at bounding box center [80, 322] width 38 height 7
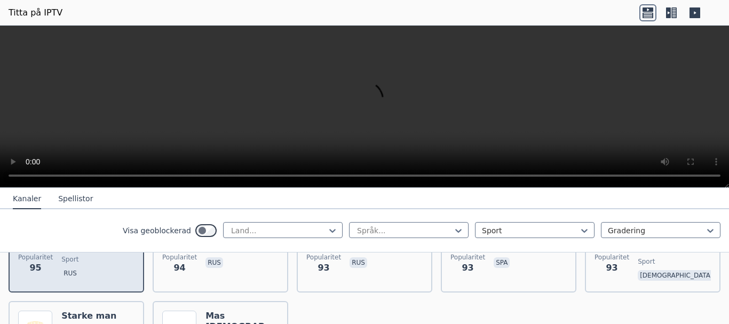
scroll to position [2453, 0]
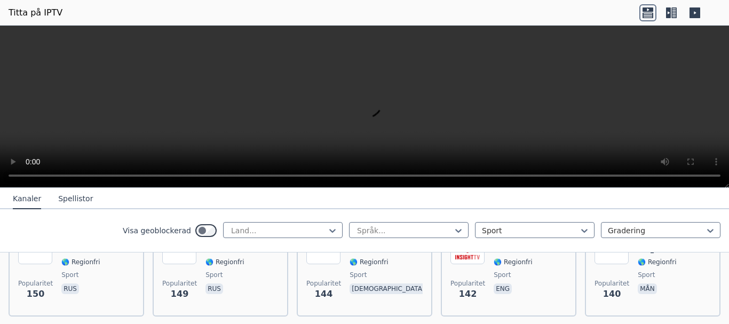
scroll to position [1707, 0]
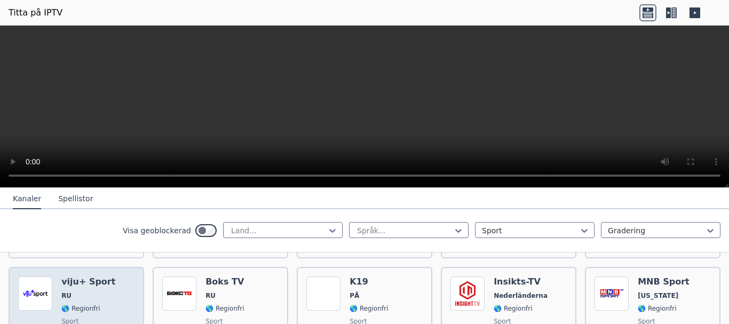
click at [75, 287] on div "viju+ Sport RU 🌎 Regionfri sport rus" at bounding box center [88, 314] width 54 height 77
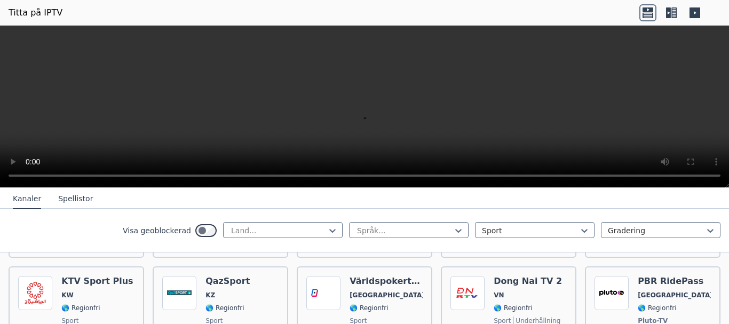
scroll to position [1600, 0]
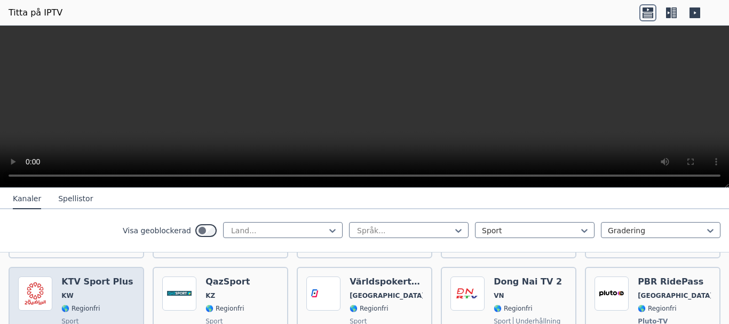
click at [87, 305] on font "🌎 Regionfri" at bounding box center [80, 308] width 38 height 7
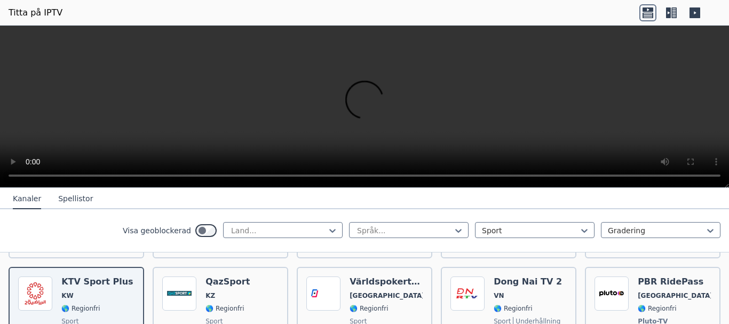
scroll to position [1493, 0]
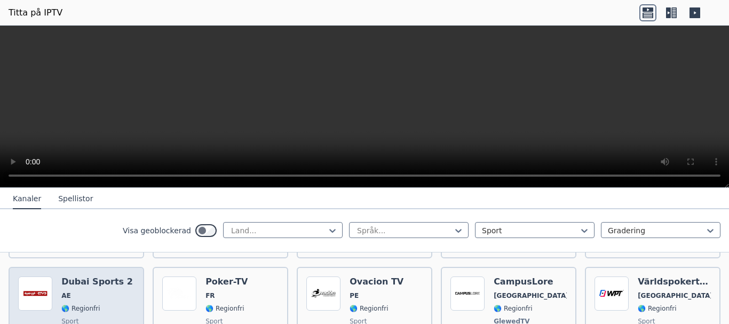
click at [94, 305] on font "🌎 Regionfri" at bounding box center [80, 308] width 38 height 7
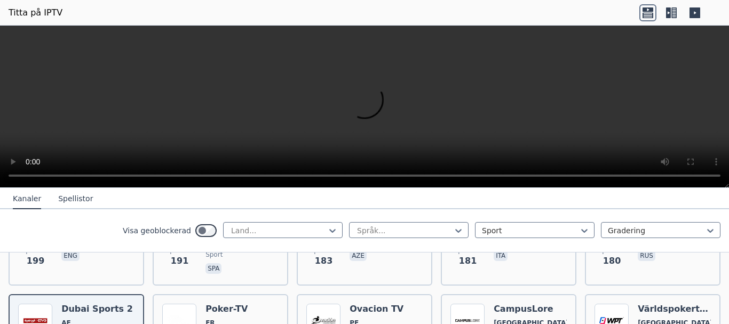
scroll to position [1387, 0]
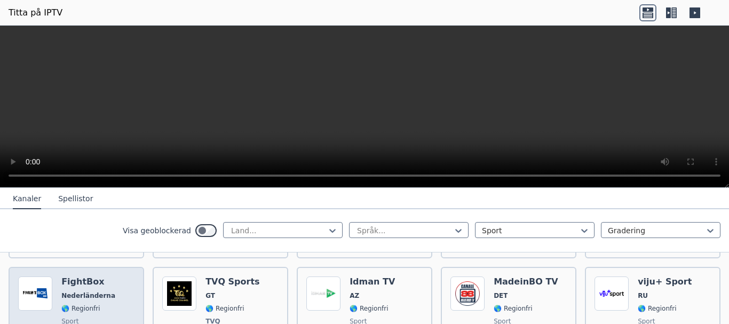
click at [93, 305] on font "🌎 Regionfri" at bounding box center [80, 308] width 38 height 7
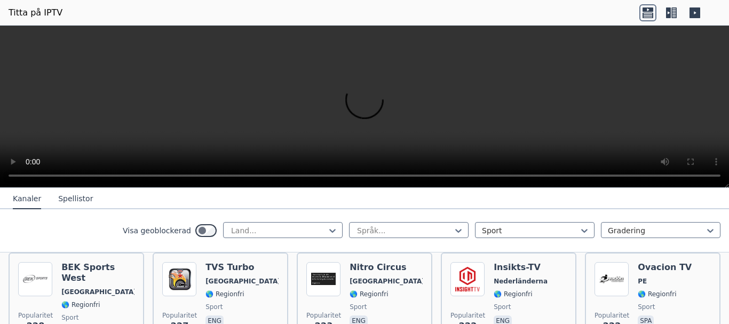
scroll to position [1173, 0]
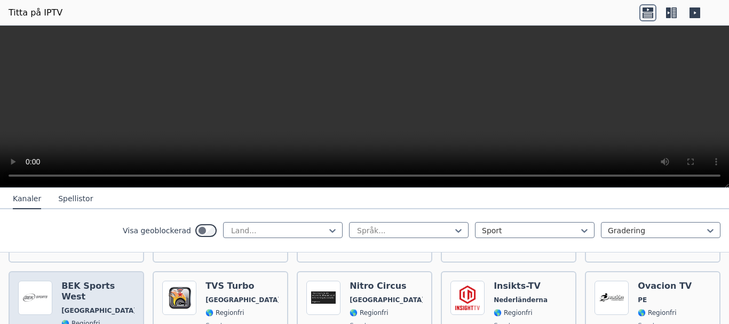
click at [99, 291] on div "BEK Sports [GEOGRAPHIC_DATA] 🌎 Regionfri sport eng" at bounding box center [97, 319] width 73 height 77
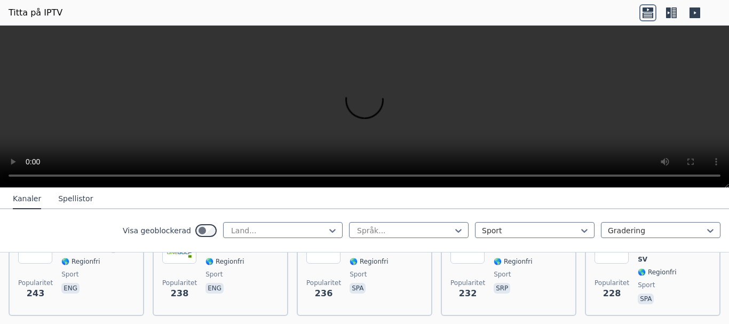
scroll to position [1067, 0]
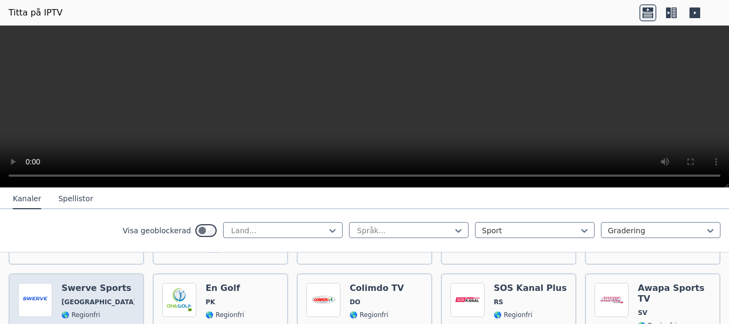
click at [74, 294] on div "Swerve Sports USA 🌎 Regionfri sport eng" at bounding box center [97, 321] width 73 height 77
